Goal: Task Accomplishment & Management: Use online tool/utility

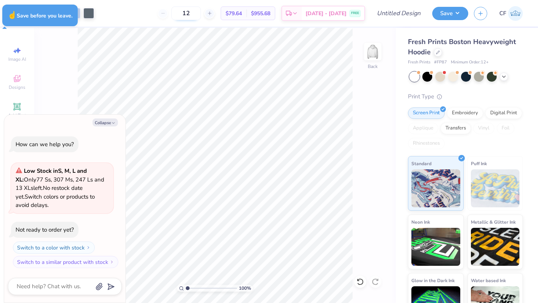
type textarea "x"
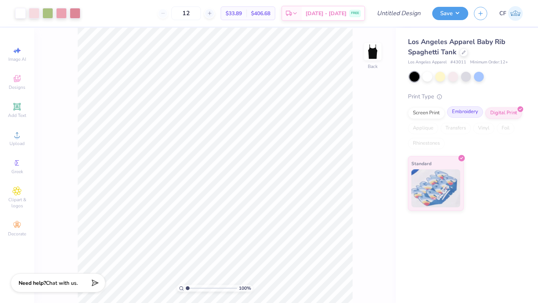
click at [471, 115] on div "Embroidery" at bounding box center [465, 111] width 36 height 11
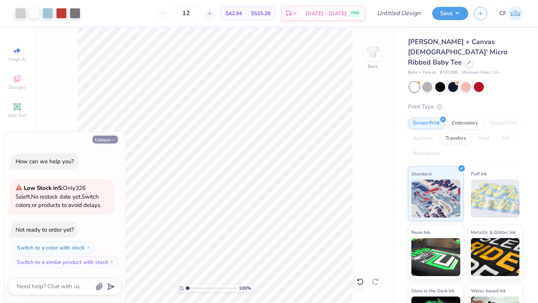
click at [113, 139] on icon "button" at bounding box center [113, 140] width 5 height 5
type textarea "x"
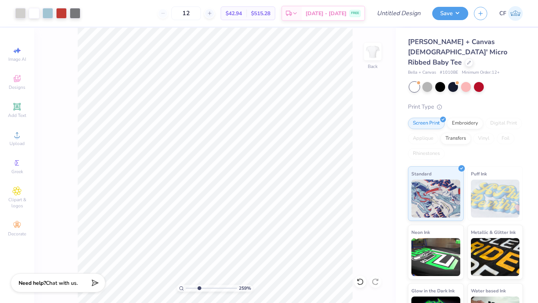
drag, startPoint x: 188, startPoint y: 288, endPoint x: 199, endPoint y: 289, distance: 10.7
click at [199, 289] on input "range" at bounding box center [211, 287] width 51 height 7
click at [428, 133] on div "Applique" at bounding box center [423, 138] width 30 height 11
click at [242, 15] on span "$42.94" at bounding box center [234, 13] width 16 height 8
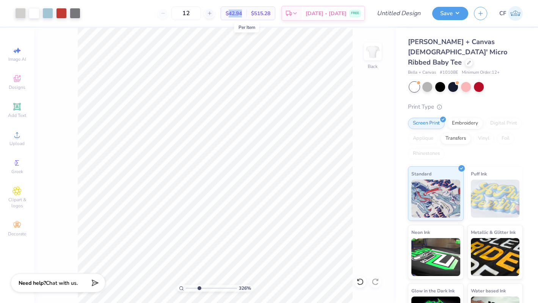
click at [242, 15] on span "$42.94" at bounding box center [234, 13] width 16 height 8
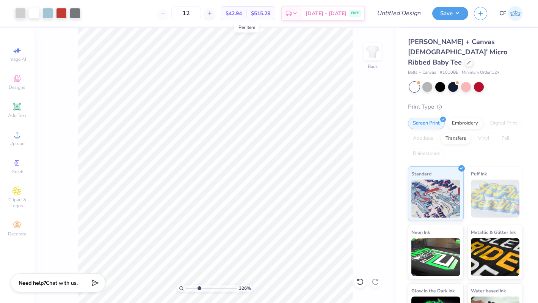
click at [242, 14] on span "$42.94" at bounding box center [234, 13] width 16 height 8
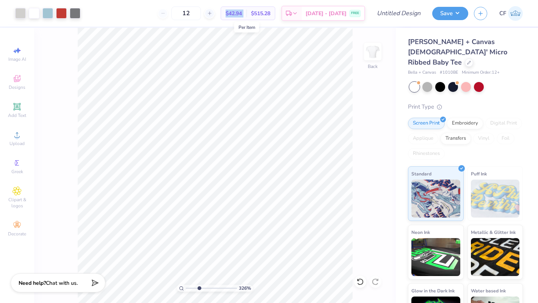
click at [242, 14] on span "$42.94" at bounding box center [234, 13] width 16 height 8
click at [242, 13] on span "$42.94" at bounding box center [234, 13] width 16 height 8
click at [246, 13] on div "$42.94 Per Item" at bounding box center [233, 13] width 25 height 13
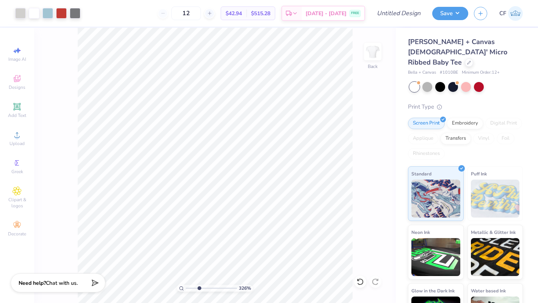
click at [246, 13] on div "$42.94 Per Item" at bounding box center [233, 13] width 25 height 13
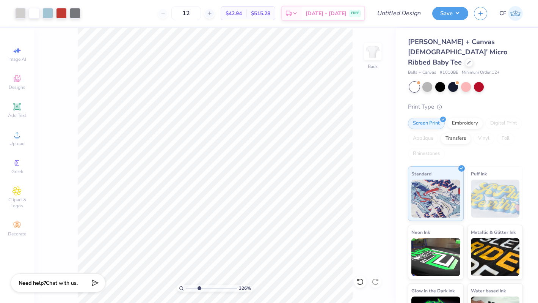
click at [246, 13] on div "$42.94 Per Item" at bounding box center [233, 13] width 25 height 13
click at [242, 11] on span "$42.94" at bounding box center [234, 13] width 16 height 8
drag, startPoint x: 201, startPoint y: 288, endPoint x: 187, endPoint y: 282, distance: 15.5
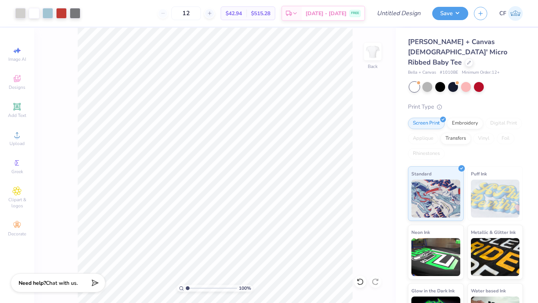
type input "1"
click at [187, 284] on input "range" at bounding box center [211, 287] width 51 height 7
click at [47, 15] on div at bounding box center [47, 12] width 11 height 11
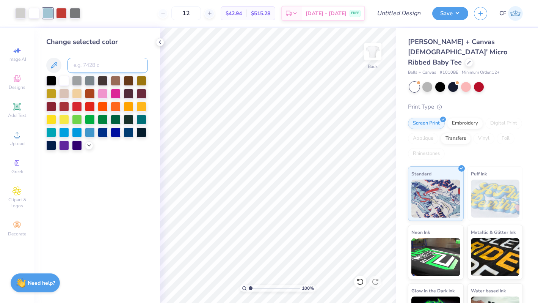
click at [116, 62] on input at bounding box center [107, 65] width 80 height 15
type input "2767"
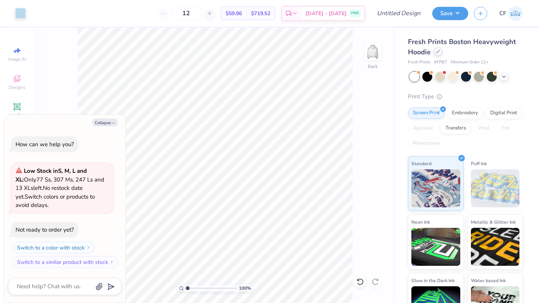
click at [438, 51] on icon at bounding box center [438, 52] width 4 height 4
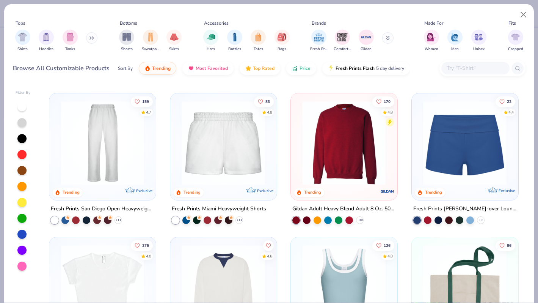
scroll to position [439, 0]
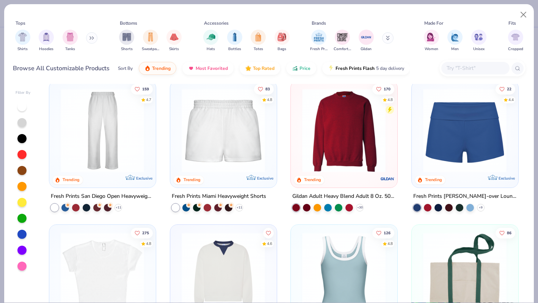
click at [356, 152] on img at bounding box center [343, 130] width 91 height 84
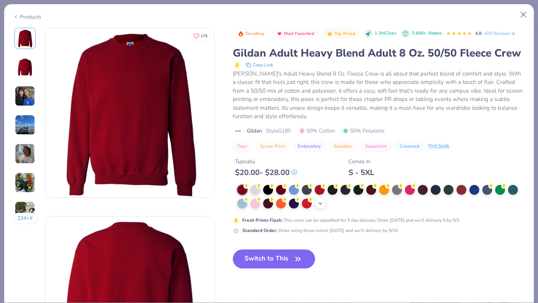
click at [320, 199] on div "+ 8" at bounding box center [320, 203] width 11 height 11
click at [411, 202] on div at bounding box center [410, 203] width 10 height 10
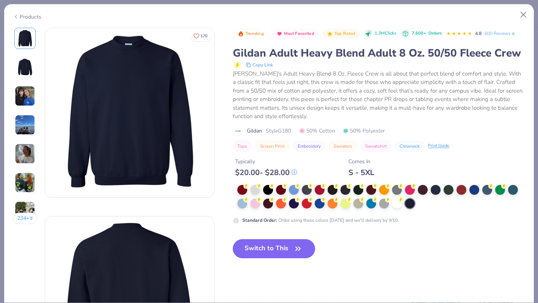
click at [294, 244] on icon "button" at bounding box center [298, 248] width 11 height 11
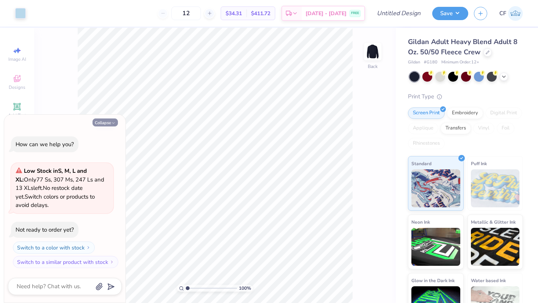
click at [115, 124] on icon "button" at bounding box center [113, 123] width 5 height 5
type textarea "x"
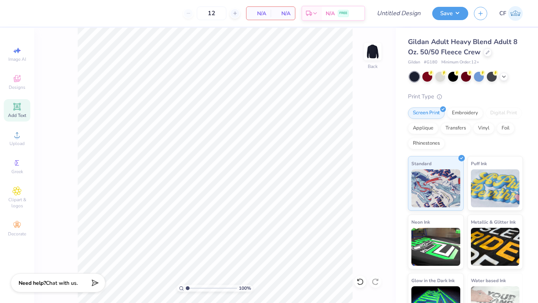
click at [24, 105] on div "Add Text" at bounding box center [17, 110] width 27 height 22
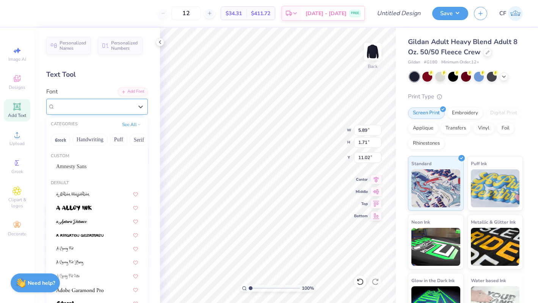
click at [83, 109] on div "Super Dream" at bounding box center [94, 106] width 80 height 12
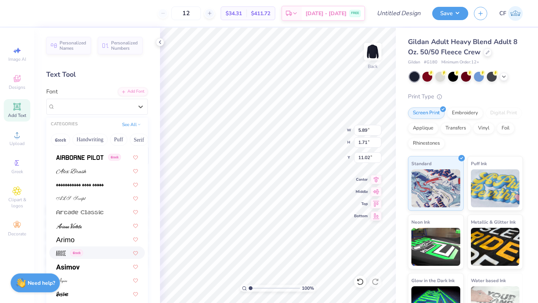
scroll to position [206, 0]
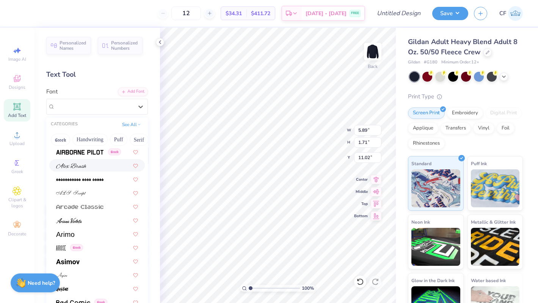
click at [84, 169] on div at bounding box center [97, 165] width 96 height 13
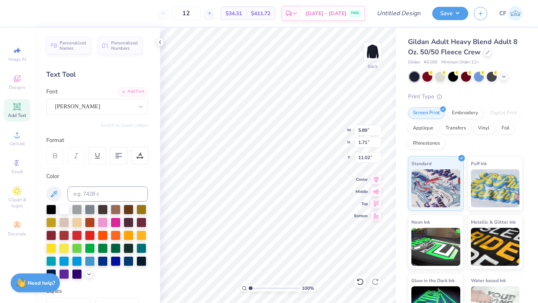
type input "7.43"
type input "1.98"
type input "10.88"
type textarea "Kappa Alpha Theta"
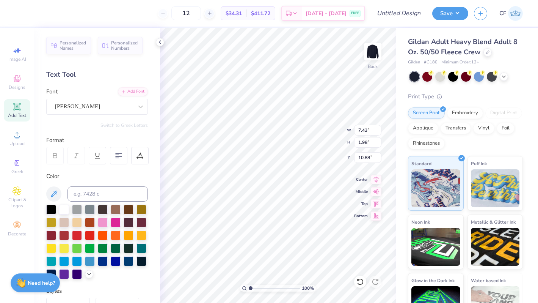
scroll to position [0, 2]
click at [366, 129] on input "7.43" at bounding box center [367, 130] width 27 height 11
type input "15.15"
type input "1.92"
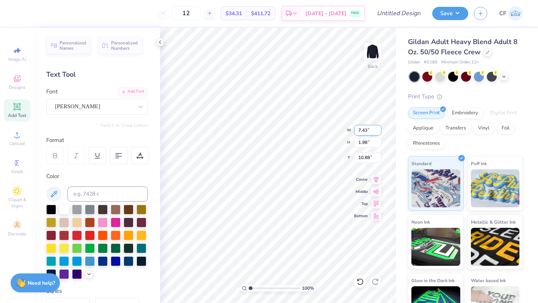
type input "10.92"
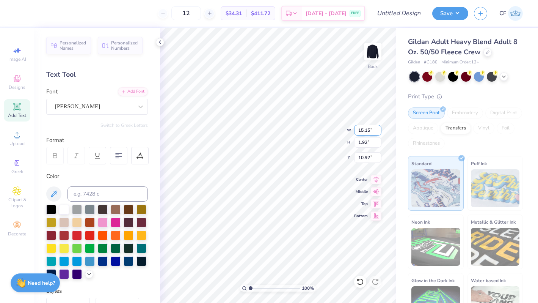
click at [366, 129] on input "15.15" at bounding box center [367, 130] width 27 height 11
type input "6.00"
type input "0.76"
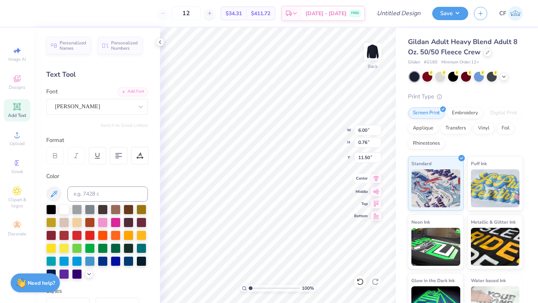
click at [373, 180] on icon at bounding box center [376, 178] width 11 height 9
click at [362, 158] on input "11.50" at bounding box center [367, 157] width 27 height 11
type input "3.00"
type input "7.04"
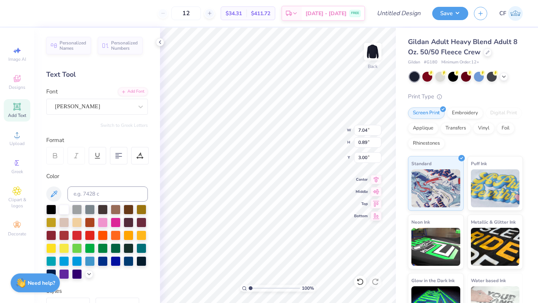
type input "0.89"
click at [376, 175] on icon at bounding box center [376, 178] width 11 height 9
click at [365, 130] on input "7.04" at bounding box center [367, 130] width 27 height 11
type input "8.00"
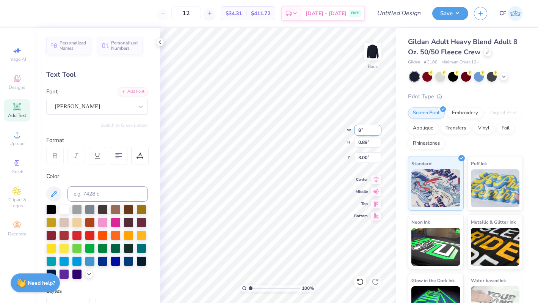
type input "1.01"
click at [366, 158] on input "2.94" at bounding box center [367, 157] width 27 height 11
type input "3.00"
click at [374, 175] on icon at bounding box center [376, 178] width 11 height 9
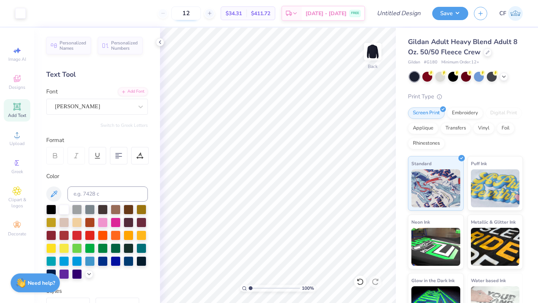
click at [197, 12] on input "12" at bounding box center [186, 13] width 30 height 14
type input "24"
click at [458, 112] on div "Embroidery" at bounding box center [465, 111] width 36 height 11
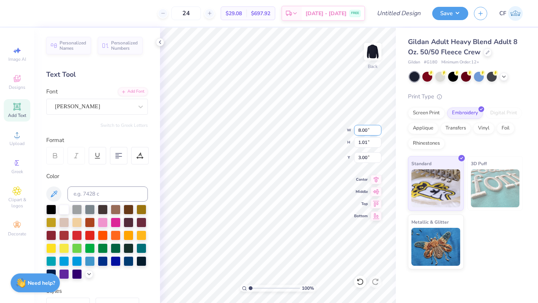
click at [360, 128] on input "8.00" at bounding box center [367, 130] width 27 height 11
type input "2.00"
type input "0.25"
type input "3.38"
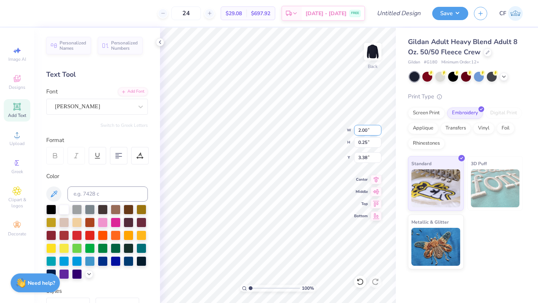
click at [362, 131] on input "2.00" at bounding box center [367, 130] width 27 height 11
type input "10.00"
type input "1.26"
type input "2.87"
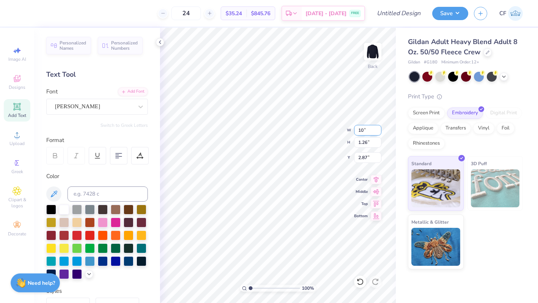
type input "1"
type input "9.00"
type input "1.14"
type input "2.94"
type input "9"
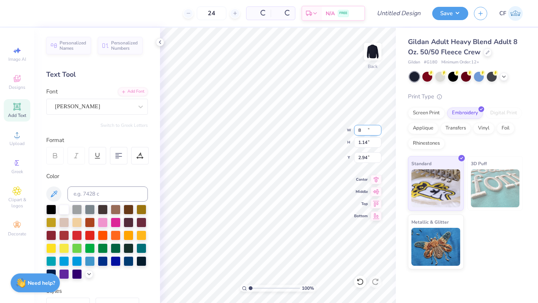
type input "8.00"
type input "1.01"
type input "3.00"
type input "8.50"
type input "1.08"
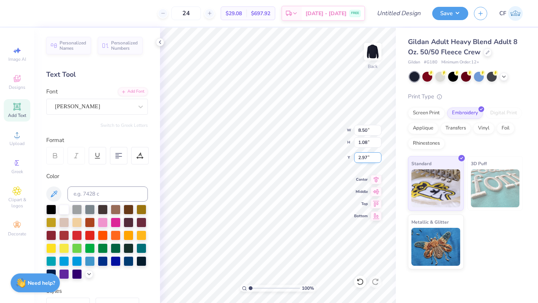
click at [361, 154] on input "2.97" at bounding box center [367, 157] width 27 height 11
type input "3.00"
click at [377, 175] on icon at bounding box center [376, 178] width 11 height 9
click at [81, 109] on div "[PERSON_NAME]" at bounding box center [94, 106] width 80 height 12
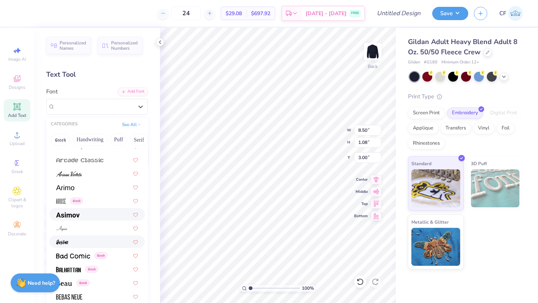
scroll to position [257, 0]
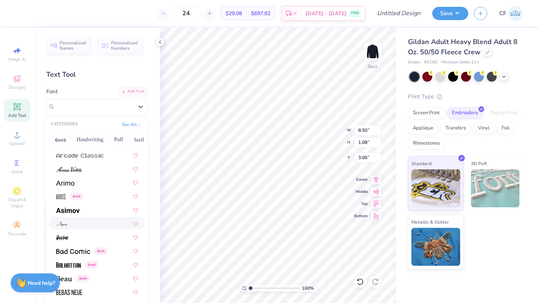
click at [85, 228] on div at bounding box center [97, 223] width 96 height 13
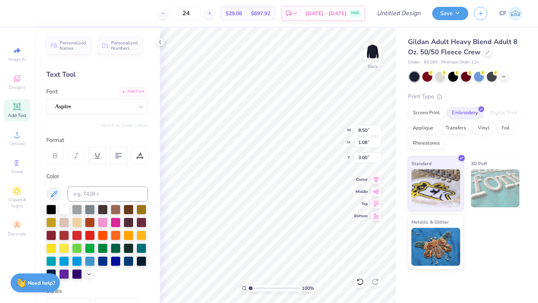
type input "6.51"
type input "1.07"
click at [103, 106] on div "Aspire" at bounding box center [94, 106] width 80 height 12
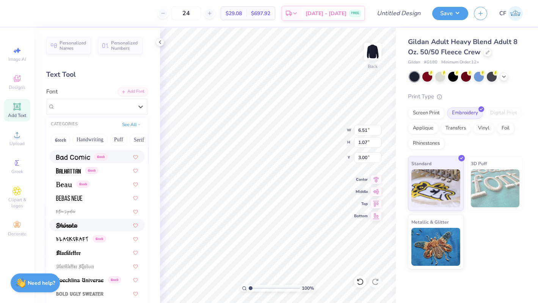
scroll to position [356, 0]
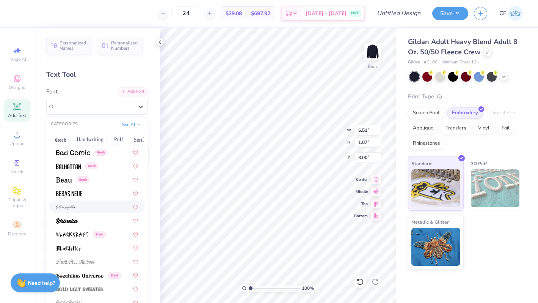
click at [93, 206] on div at bounding box center [97, 206] width 82 height 8
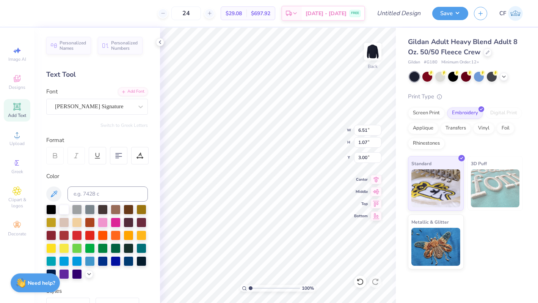
type input "12.84"
type input "2.92"
type input "2.08"
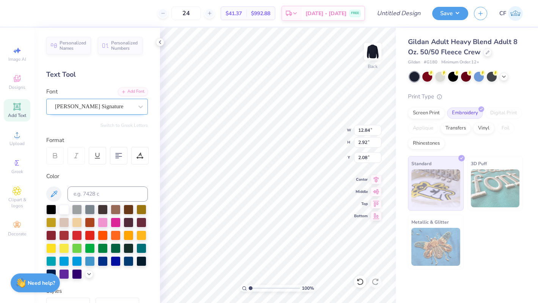
click at [115, 105] on div "[PERSON_NAME] Signature" at bounding box center [94, 106] width 80 height 12
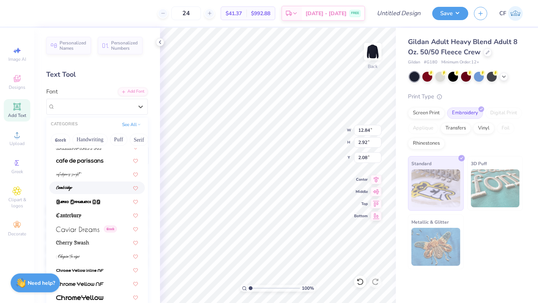
scroll to position [787, 0]
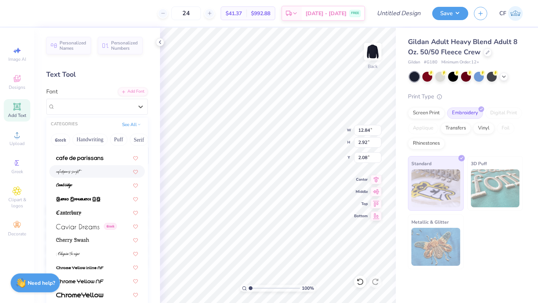
click at [88, 174] on div at bounding box center [97, 171] width 82 height 8
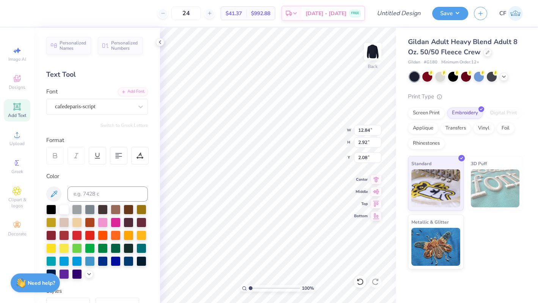
type input "5.29"
type input "1.09"
type input "2.99"
click at [102, 114] on div "cafedeparis-script" at bounding box center [97, 107] width 102 height 16
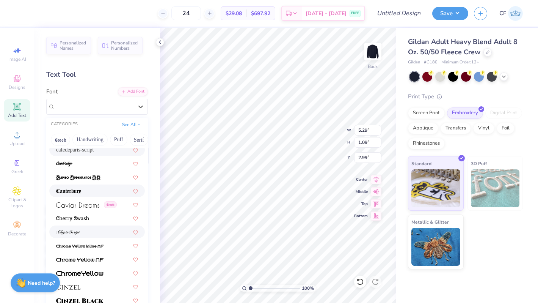
scroll to position [810, 0]
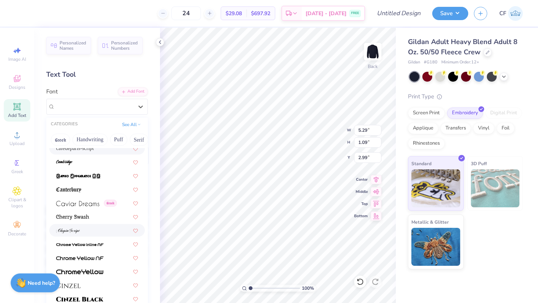
click at [94, 231] on div at bounding box center [97, 230] width 82 height 8
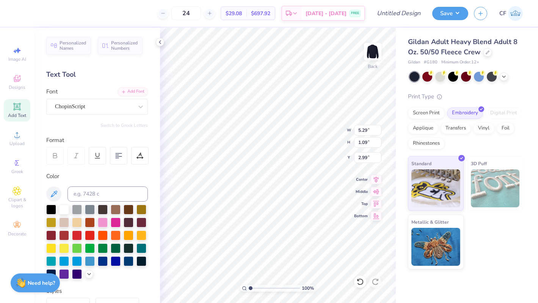
type input "9.15"
type input "1.40"
type input "2.84"
click at [101, 109] on div "ChopinScript" at bounding box center [94, 106] width 80 height 12
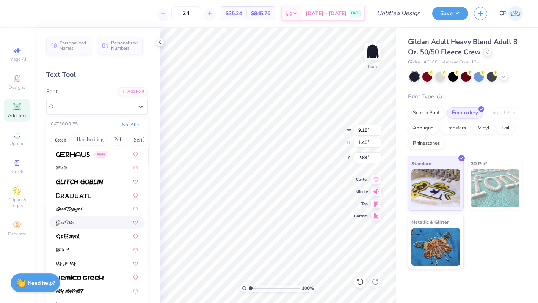
scroll to position [1798, 0]
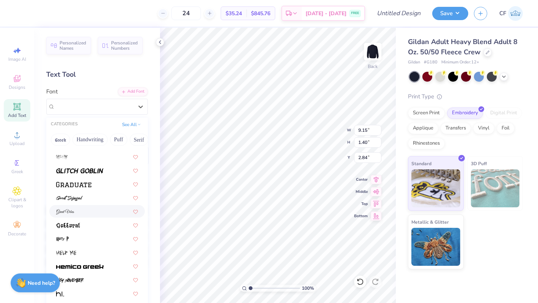
click at [80, 215] on div at bounding box center [97, 211] width 82 height 8
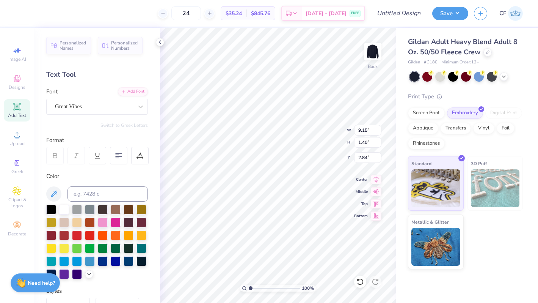
type input "8.18"
type input "1.29"
type input "2.89"
click at [105, 111] on div at bounding box center [94, 106] width 78 height 10
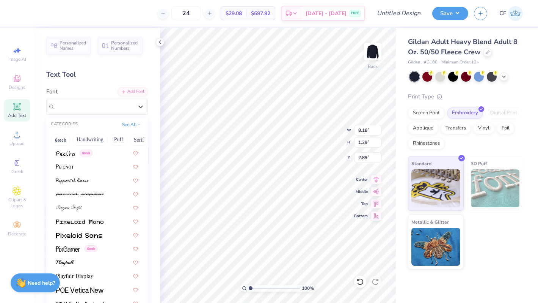
scroll to position [3146, 0]
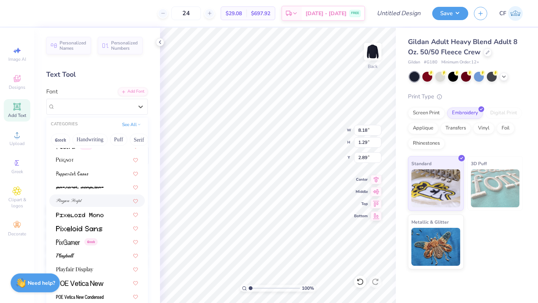
click at [102, 205] on div at bounding box center [97, 200] width 96 height 13
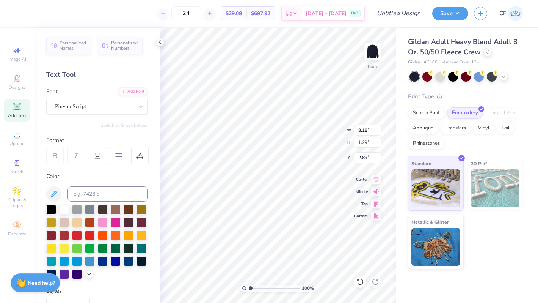
type input "8.72"
type input "1.30"
click at [363, 159] on input "2.89" at bounding box center [367, 157] width 27 height 11
type input "3.00"
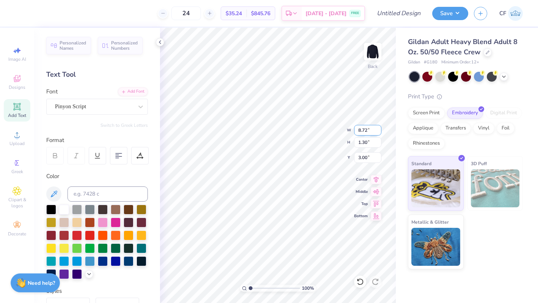
click at [370, 131] on input "8.72" at bounding box center [367, 130] width 27 height 11
type input "8.50"
type input "1.26"
click at [365, 158] on input "3.02" at bounding box center [367, 157] width 27 height 11
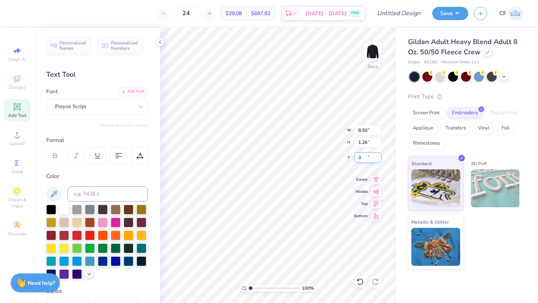
type input "3.00"
click at [378, 177] on icon at bounding box center [376, 178] width 5 height 6
click at [141, 161] on div at bounding box center [139, 155] width 17 height 17
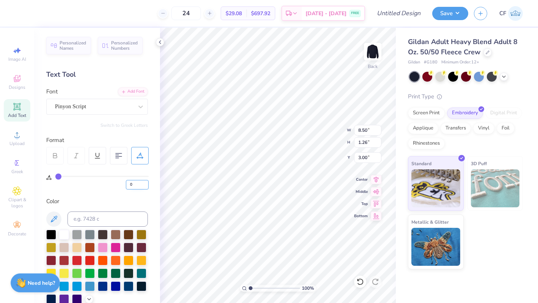
click at [135, 180] on input "0" at bounding box center [137, 184] width 23 height 9
type input "05"
type input "5"
click at [376, 177] on icon at bounding box center [376, 178] width 5 height 6
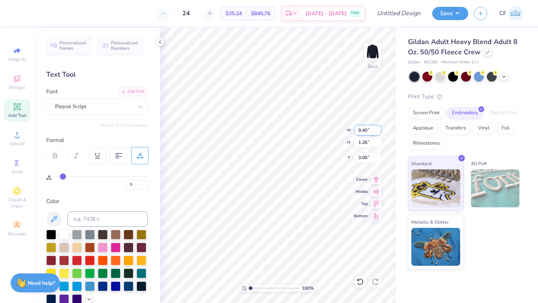
click at [370, 128] on input "9.40" at bounding box center [367, 130] width 27 height 11
click at [363, 129] on input "9.40" at bounding box center [367, 130] width 27 height 11
type input "8.50"
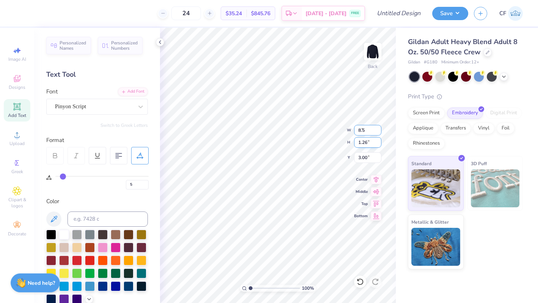
type input "1.14"
click at [366, 158] on input "3.06" at bounding box center [367, 157] width 27 height 11
click at [365, 157] on input "3.06" at bounding box center [367, 157] width 27 height 11
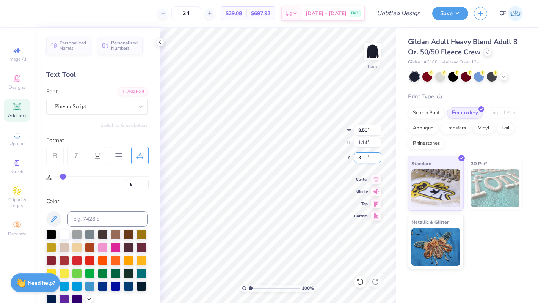
type input "3.00"
click at [377, 176] on icon at bounding box center [376, 178] width 11 height 9
drag, startPoint x: 253, startPoint y: 287, endPoint x: 258, endPoint y: 287, distance: 5.7
click at [258, 287] on input "range" at bounding box center [274, 287] width 51 height 7
click at [425, 115] on div "Screen Print" at bounding box center [426, 111] width 37 height 11
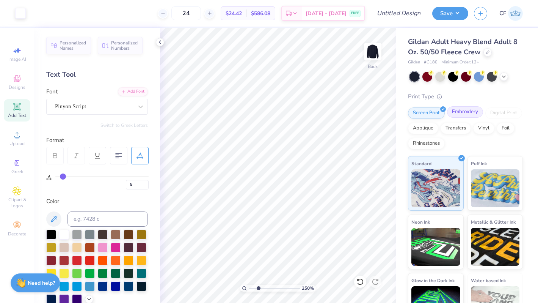
click at [462, 113] on div "Embroidery" at bounding box center [465, 111] width 36 height 11
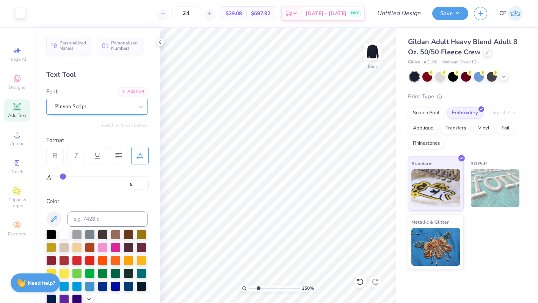
click at [111, 103] on div "Pinyon Script" at bounding box center [94, 106] width 80 height 12
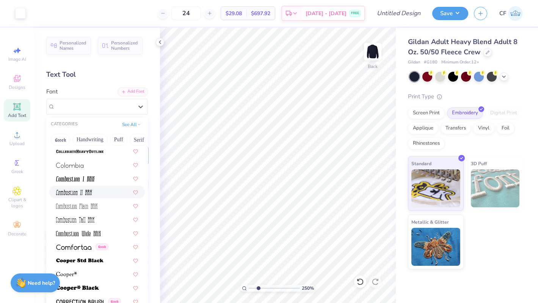
scroll to position [1066, 0]
click at [78, 168] on img at bounding box center [69, 165] width 27 height 5
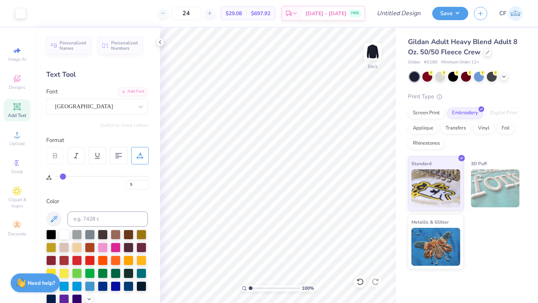
drag, startPoint x: 257, startPoint y: 289, endPoint x: 233, endPoint y: 287, distance: 24.7
type input "1"
click at [249, 287] on input "range" at bounding box center [274, 287] width 51 height 7
click at [365, 129] on input "6.55" at bounding box center [367, 130] width 27 height 11
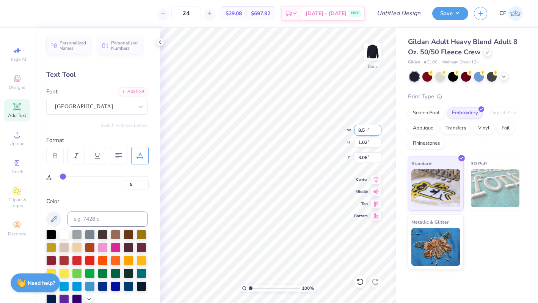
type input "8.50"
type input "1.02"
click at [369, 155] on input "3.06" at bounding box center [367, 157] width 27 height 11
type input "3.00"
click at [375, 177] on icon at bounding box center [376, 178] width 5 height 6
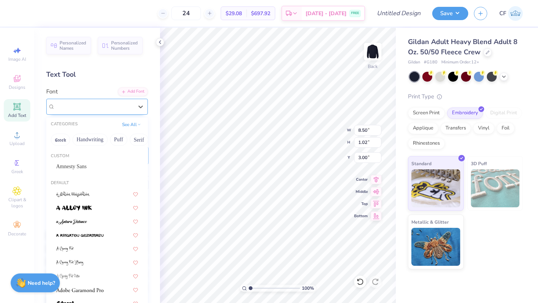
click at [80, 107] on div "[GEOGRAPHIC_DATA]" at bounding box center [94, 106] width 80 height 12
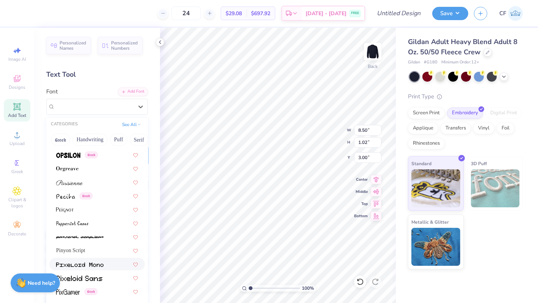
scroll to position [3100, 0]
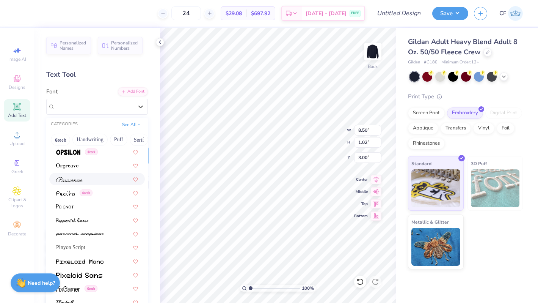
click at [80, 183] on div at bounding box center [97, 179] width 96 height 13
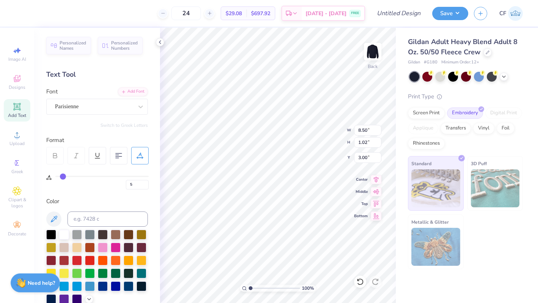
type input "12.03"
type input "1.40"
type input "2.81"
click at [136, 183] on input "5" at bounding box center [137, 184] width 23 height 9
type input "0"
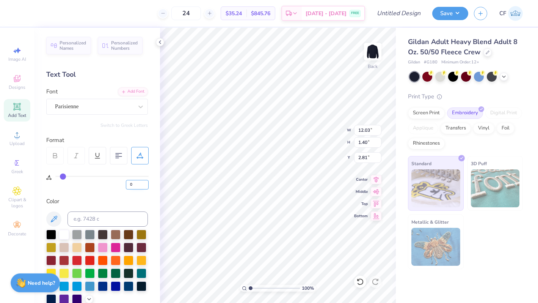
type input "0"
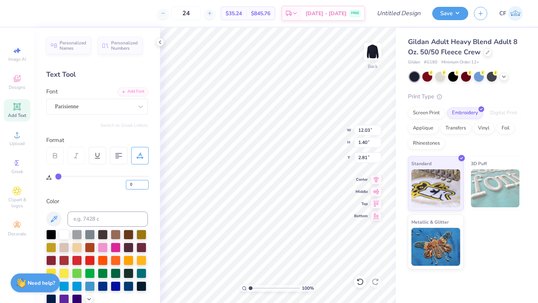
type input "10.98"
click at [364, 127] on input "10.98" at bounding box center [367, 130] width 27 height 11
type input "8.50"
type input "1.08"
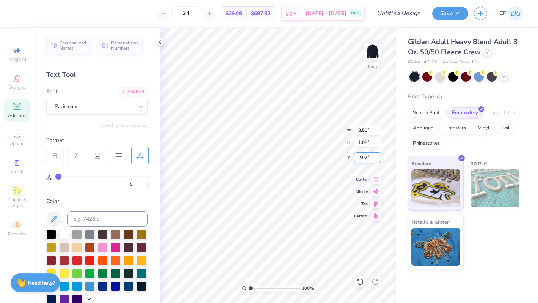
click at [366, 156] on input "2.97" at bounding box center [367, 157] width 27 height 11
click at [363, 157] on input "2.97" at bounding box center [367, 157] width 27 height 11
type input "3.00"
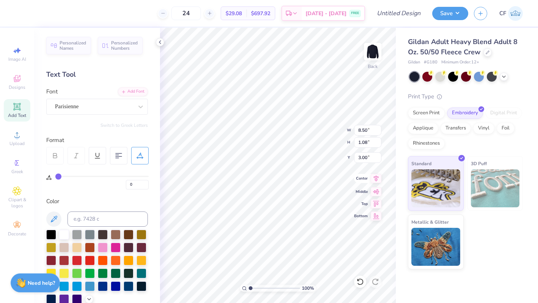
click at [379, 180] on icon at bounding box center [376, 178] width 11 height 9
